Goal: Book appointment/travel/reservation

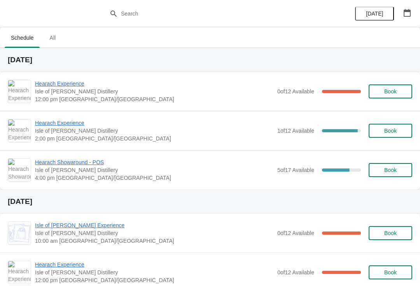
click at [378, 14] on span "[DATE]" at bounding box center [374, 14] width 17 height 6
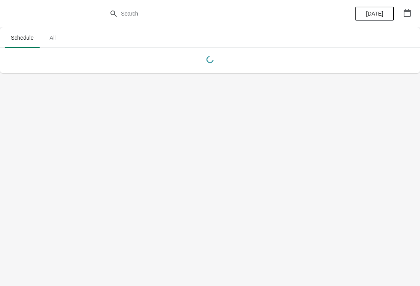
click at [406, 11] on icon "button" at bounding box center [407, 13] width 7 height 8
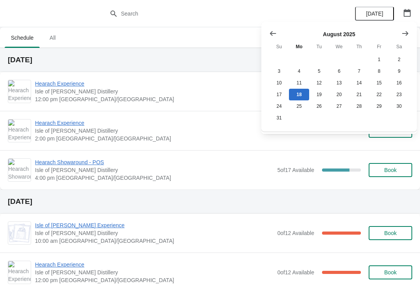
click at [402, 32] on icon "Show next month, September 2025" at bounding box center [405, 34] width 8 height 8
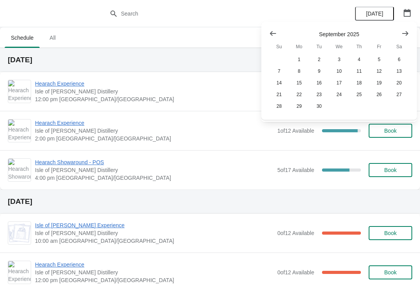
click at [403, 33] on icon "Show next month, October 2025" at bounding box center [405, 33] width 6 height 5
click at [362, 84] on button "16" at bounding box center [359, 83] width 20 height 12
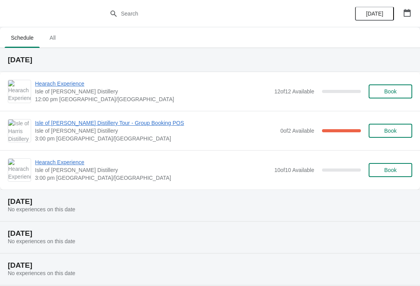
click at [392, 131] on span "Book" at bounding box center [390, 131] width 12 height 6
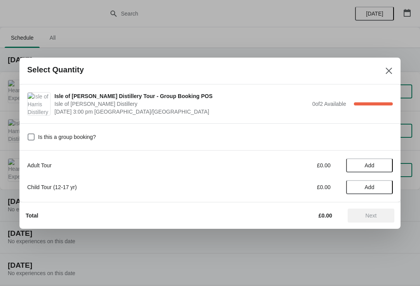
click at [388, 68] on icon "Close" at bounding box center [389, 71] width 8 height 8
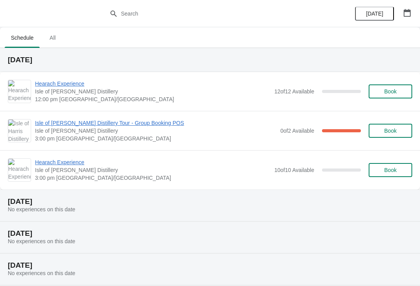
click at [110, 123] on span "Isle of [PERSON_NAME] Distillery Tour - Group Booking POS" at bounding box center [156, 123] width 242 height 8
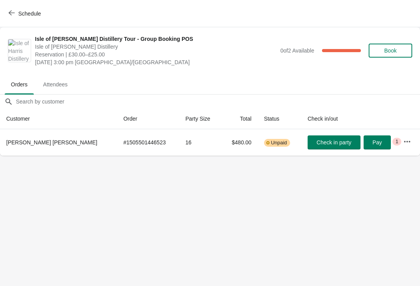
click at [20, 14] on span "Schedule" at bounding box center [29, 14] width 23 height 6
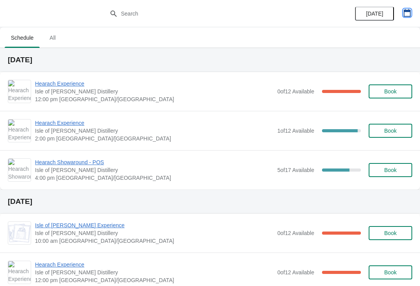
click at [408, 13] on icon "button" at bounding box center [407, 13] width 8 height 8
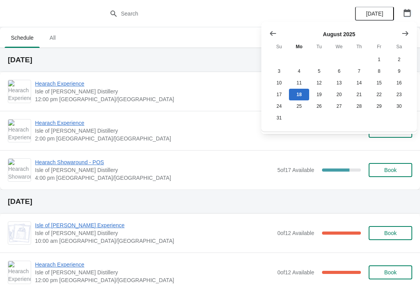
click at [403, 31] on icon "Show next month, September 2025" at bounding box center [405, 34] width 8 height 8
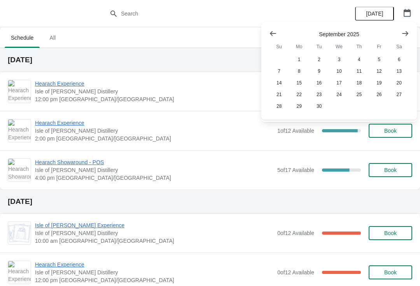
click at [401, 31] on button "Show next month, October 2025" at bounding box center [405, 33] width 14 height 14
click at [354, 86] on button "16" at bounding box center [359, 83] width 20 height 12
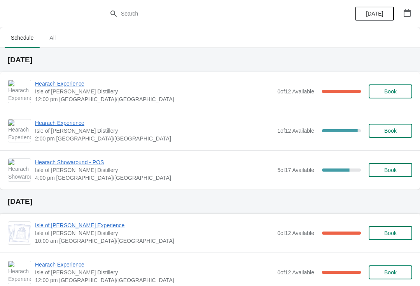
click at [409, 9] on icon "button" at bounding box center [407, 13] width 8 height 8
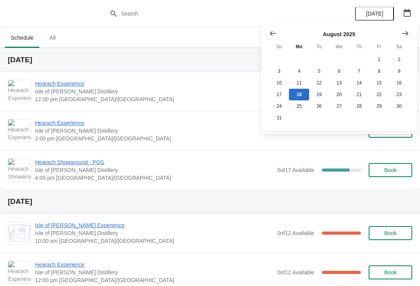
click at [407, 32] on icon "Show next month, September 2025" at bounding box center [405, 34] width 8 height 8
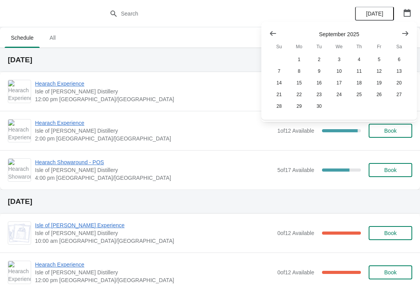
click at [409, 32] on button "Show next month, October 2025" at bounding box center [405, 33] width 14 height 14
click at [361, 82] on button "16" at bounding box center [359, 83] width 20 height 12
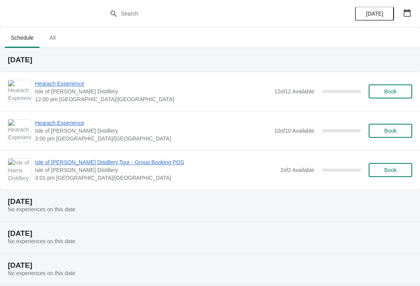
click at [401, 168] on span "Book" at bounding box center [391, 170] width 30 height 6
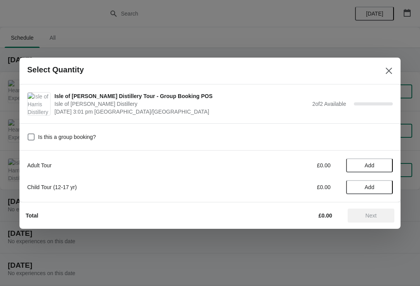
click at [380, 165] on span "Add" at bounding box center [369, 165] width 33 height 6
click at [384, 166] on icon at bounding box center [383, 165] width 8 height 8
click at [378, 214] on span "Next" at bounding box center [371, 215] width 34 height 6
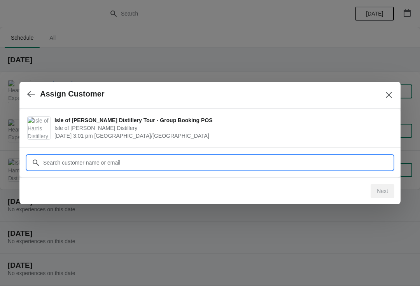
click at [176, 160] on input "Customer" at bounding box center [218, 163] width 350 height 14
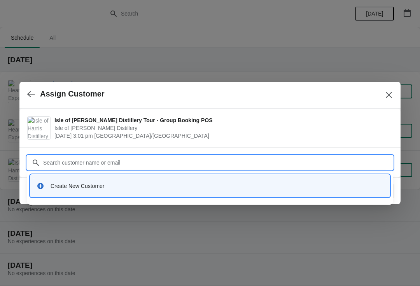
click at [93, 189] on div "Create New Customer" at bounding box center [217, 186] width 333 height 8
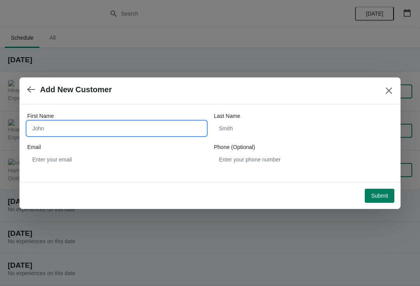
click at [66, 122] on input "First Name" at bounding box center [116, 128] width 179 height 14
type input "Wilderness"
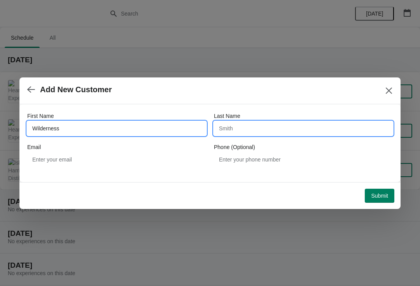
click at [253, 123] on input "Last Name" at bounding box center [303, 128] width 179 height 14
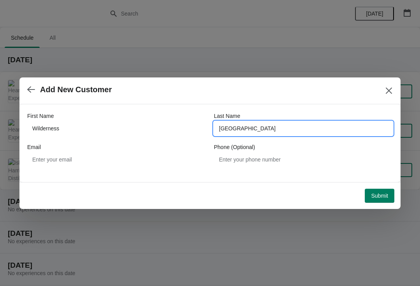
type input "[GEOGRAPHIC_DATA]"
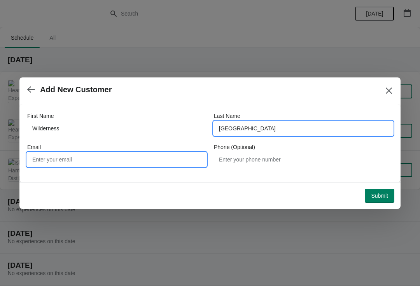
click at [100, 166] on input "Email" at bounding box center [116, 159] width 179 height 14
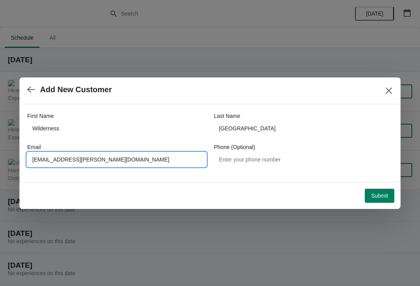
type input "[EMAIL_ADDRESS][PERSON_NAME][DOMAIN_NAME]"
click at [380, 202] on button "Submit" at bounding box center [380, 196] width 30 height 14
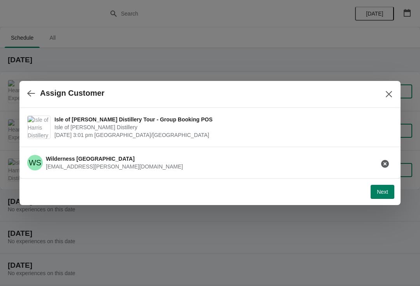
click at [382, 194] on span "Next" at bounding box center [382, 192] width 11 height 6
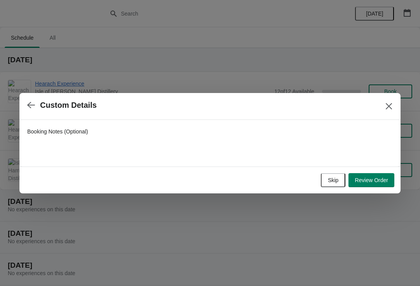
click at [376, 185] on button "Review Order" at bounding box center [371, 180] width 46 height 14
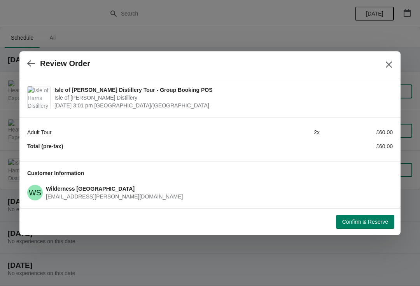
click at [369, 222] on span "Confirm & Reserve" at bounding box center [365, 222] width 46 height 6
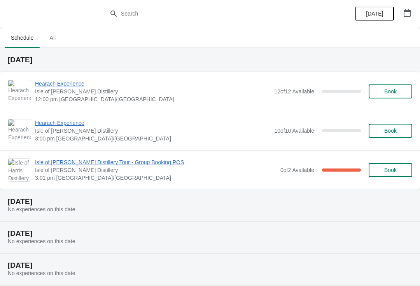
click at [373, 15] on span "[DATE]" at bounding box center [374, 14] width 17 height 6
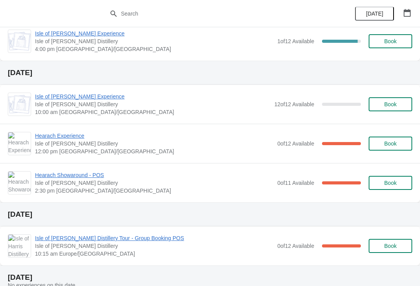
scroll to position [749, 0]
click at [396, 106] on span "Book" at bounding box center [390, 105] width 12 height 6
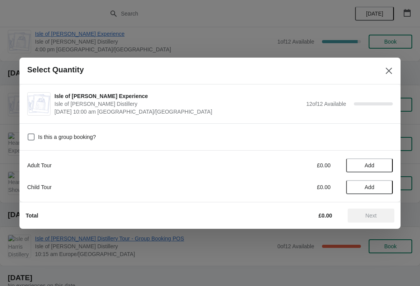
click at [374, 165] on span "Add" at bounding box center [370, 165] width 10 height 6
click at [385, 166] on icon at bounding box center [383, 165] width 8 height 8
click at [378, 216] on span "Next" at bounding box center [371, 215] width 34 height 6
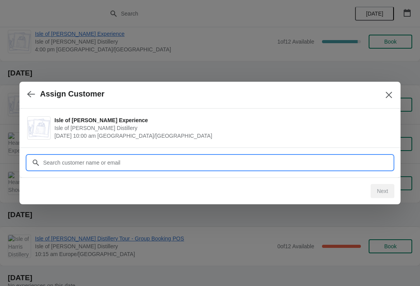
click at [183, 156] on input "Customer" at bounding box center [218, 163] width 350 height 14
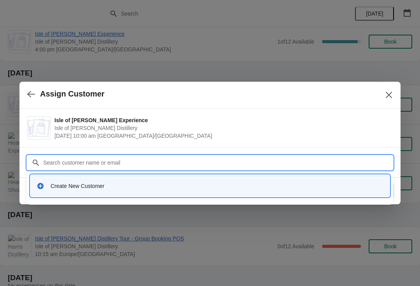
click at [91, 188] on div "Create New Customer" at bounding box center [217, 186] width 333 height 8
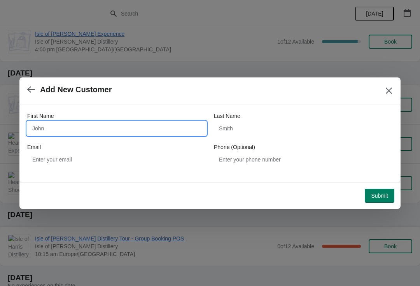
click at [61, 131] on input "First Name" at bounding box center [116, 128] width 179 height 14
type input "Niel"
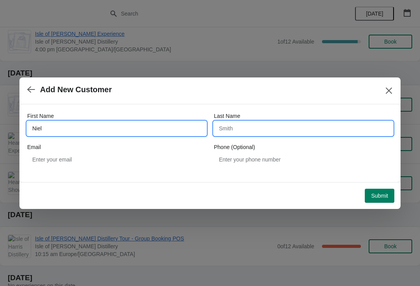
click at [273, 124] on input "Last Name" at bounding box center [303, 128] width 179 height 14
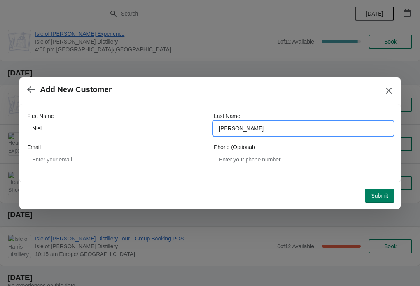
type input "[PERSON_NAME]"
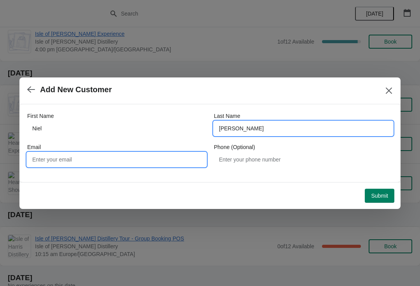
click at [128, 159] on input "Email" at bounding box center [116, 159] width 179 height 14
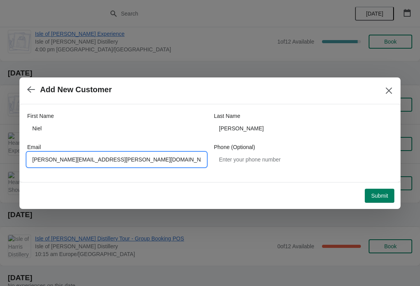
type input "[PERSON_NAME][EMAIL_ADDRESS][PERSON_NAME][DOMAIN_NAME]"
click at [384, 198] on span "Submit" at bounding box center [379, 196] width 17 height 6
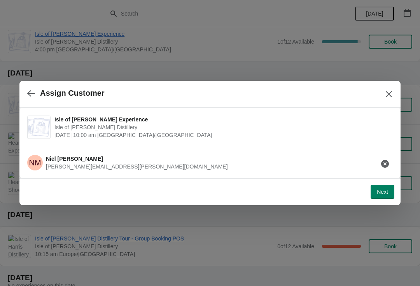
click at [380, 194] on span "Next" at bounding box center [382, 192] width 11 height 6
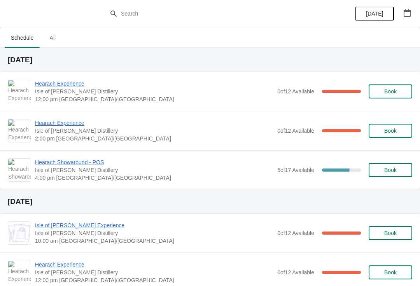
click at [405, 17] on button "button" at bounding box center [407, 13] width 14 height 14
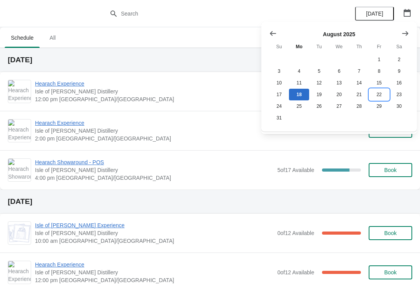
click at [381, 94] on button "22" at bounding box center [379, 95] width 20 height 12
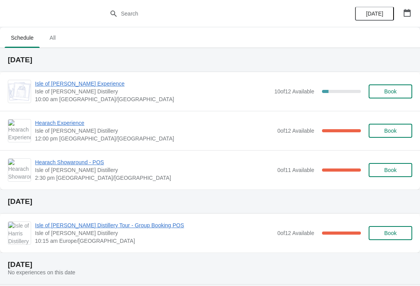
click at [406, 19] on button "button" at bounding box center [407, 13] width 14 height 14
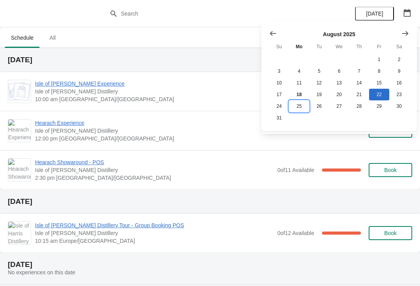
click at [300, 106] on button "25" at bounding box center [299, 106] width 20 height 12
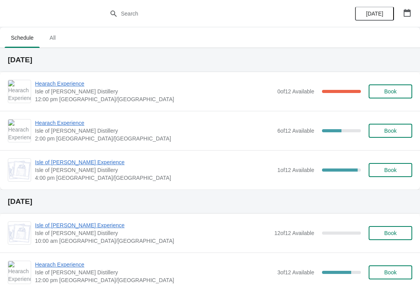
click at [408, 12] on icon "button" at bounding box center [407, 13] width 8 height 8
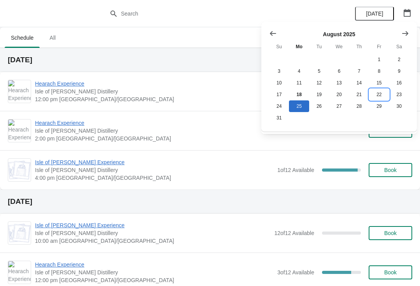
click at [382, 99] on button "22" at bounding box center [379, 95] width 20 height 12
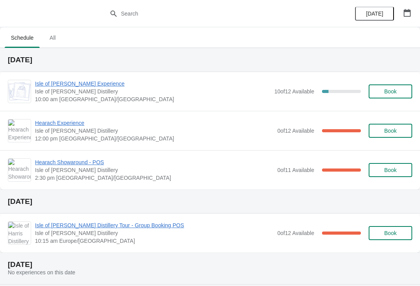
click at [407, 13] on icon "button" at bounding box center [407, 13] width 8 height 8
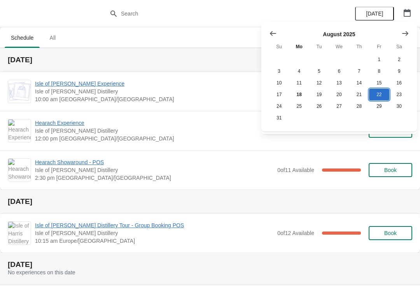
click at [378, 97] on button "22" at bounding box center [379, 95] width 20 height 12
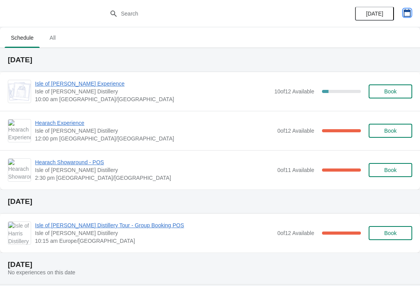
click at [407, 10] on icon "button" at bounding box center [407, 13] width 7 height 8
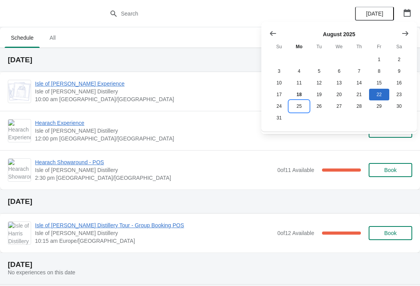
click at [301, 112] on button "25" at bounding box center [299, 106] width 20 height 12
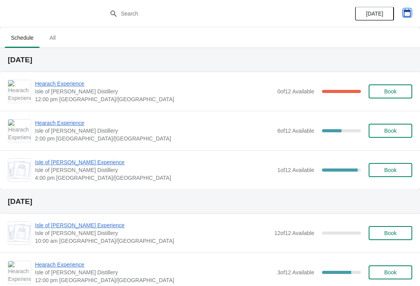
click at [408, 12] on icon "button" at bounding box center [407, 13] width 7 height 8
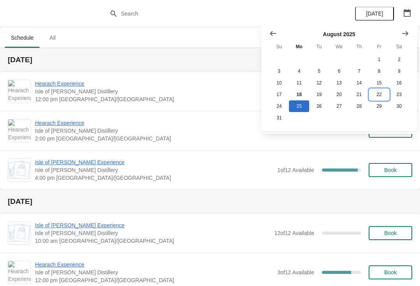
click at [383, 92] on button "22" at bounding box center [379, 95] width 20 height 12
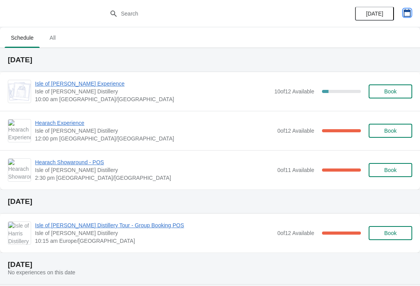
click at [408, 10] on icon "button" at bounding box center [407, 13] width 7 height 8
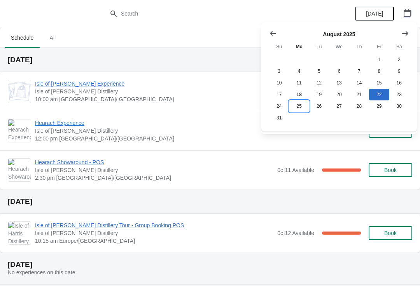
click at [304, 108] on button "25" at bounding box center [299, 106] width 20 height 12
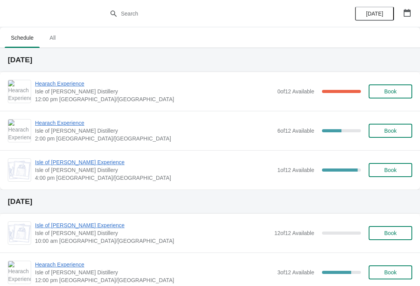
click at [408, 11] on icon "button" at bounding box center [407, 13] width 7 height 8
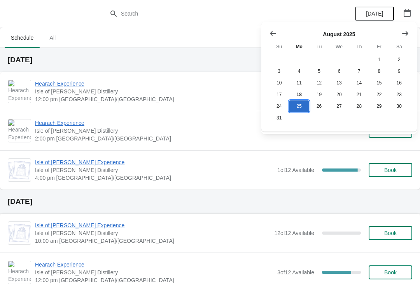
click at [300, 109] on button "25" at bounding box center [299, 106] width 20 height 12
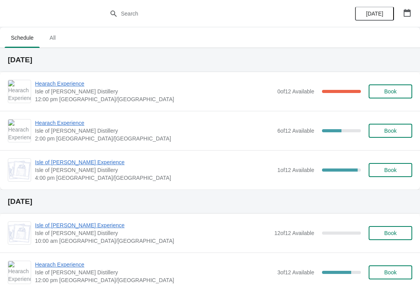
click at [403, 14] on button "button" at bounding box center [407, 13] width 14 height 14
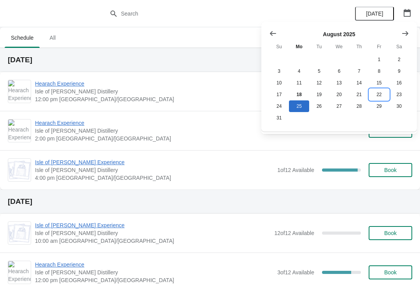
click at [376, 97] on button "22" at bounding box center [379, 95] width 20 height 12
